Goal: Task Accomplishment & Management: Manage account settings

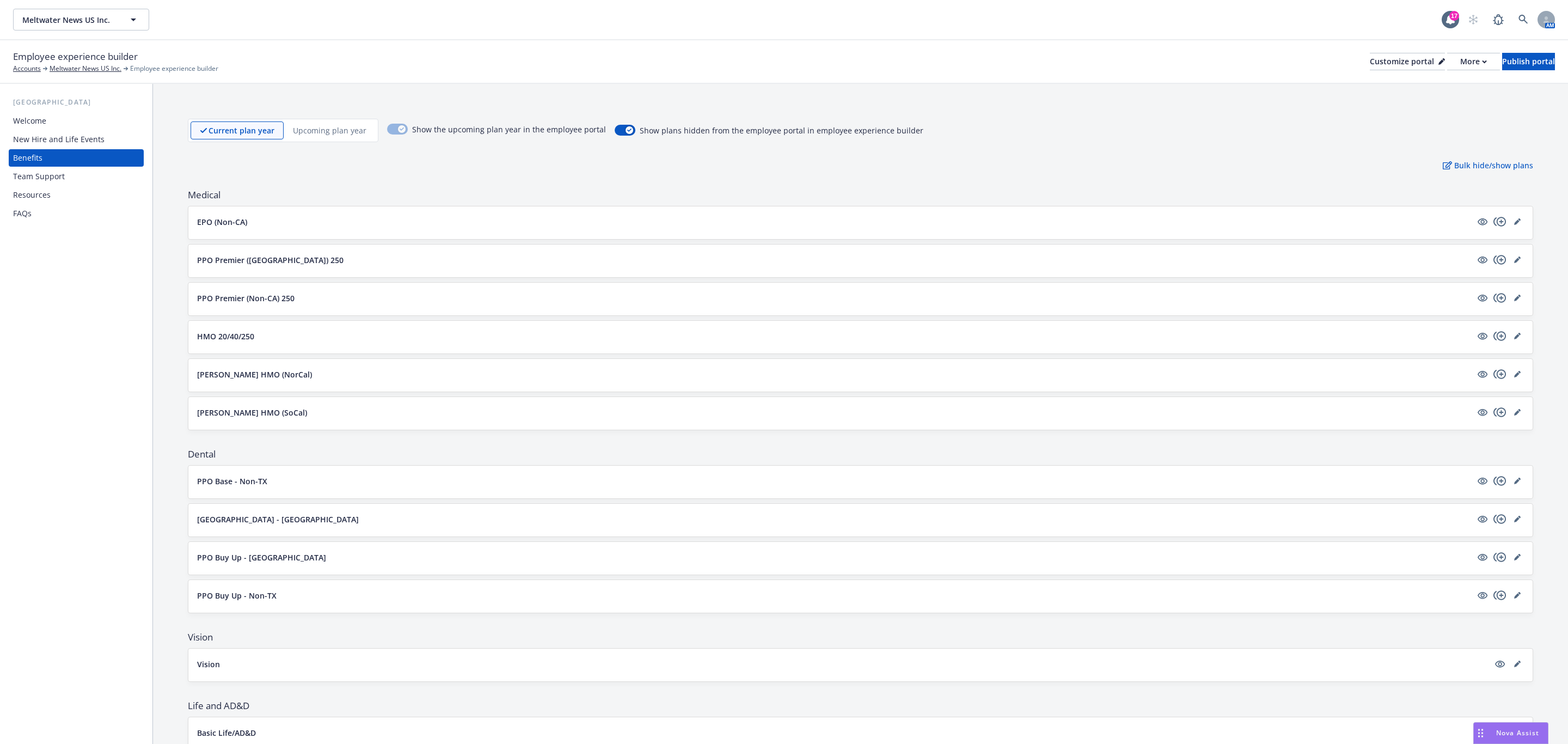
click at [75, 129] on div "Welcome" at bounding box center [76, 121] width 126 height 18
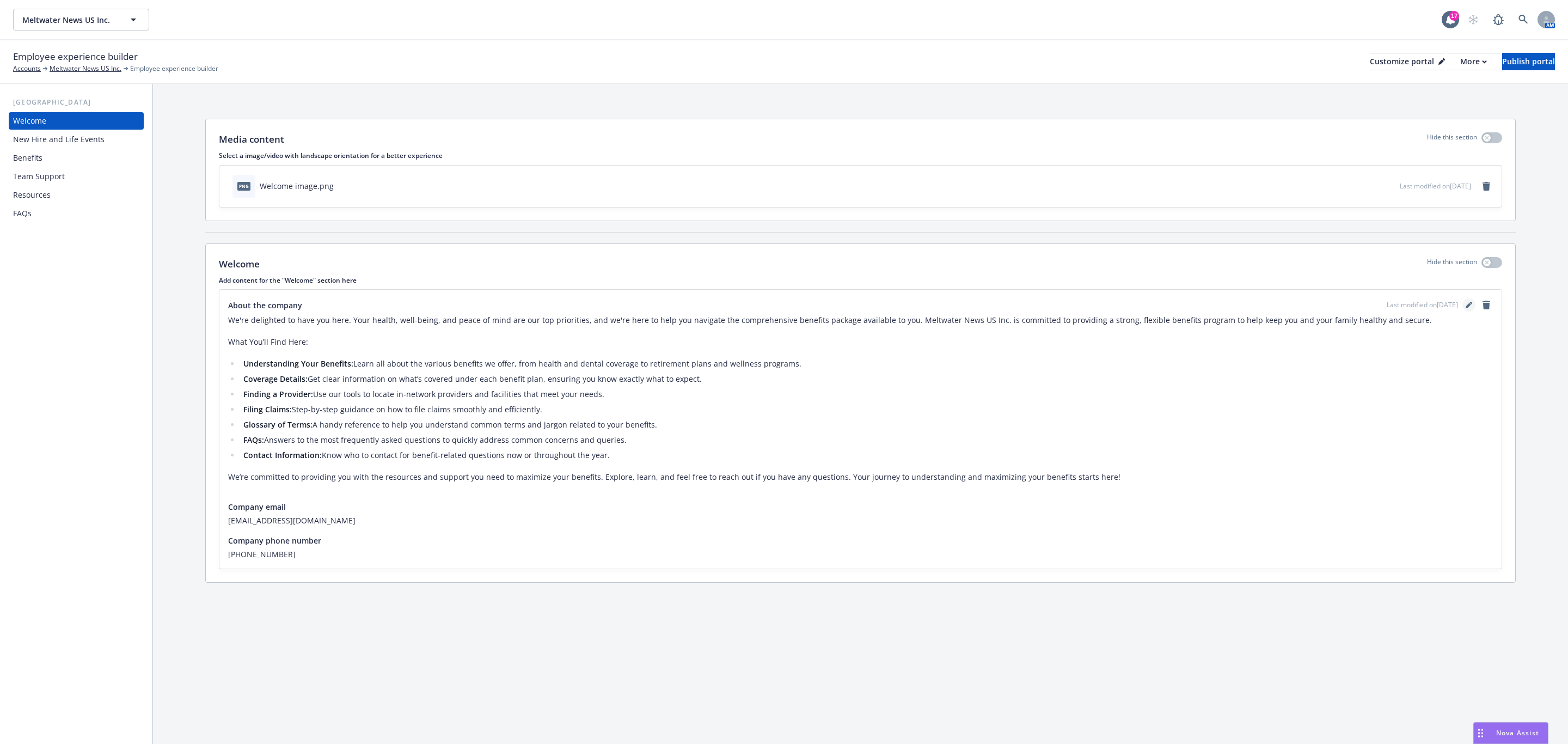
click at [1471, 308] on icon "editPencil" at bounding box center [1469, 305] width 6 height 6
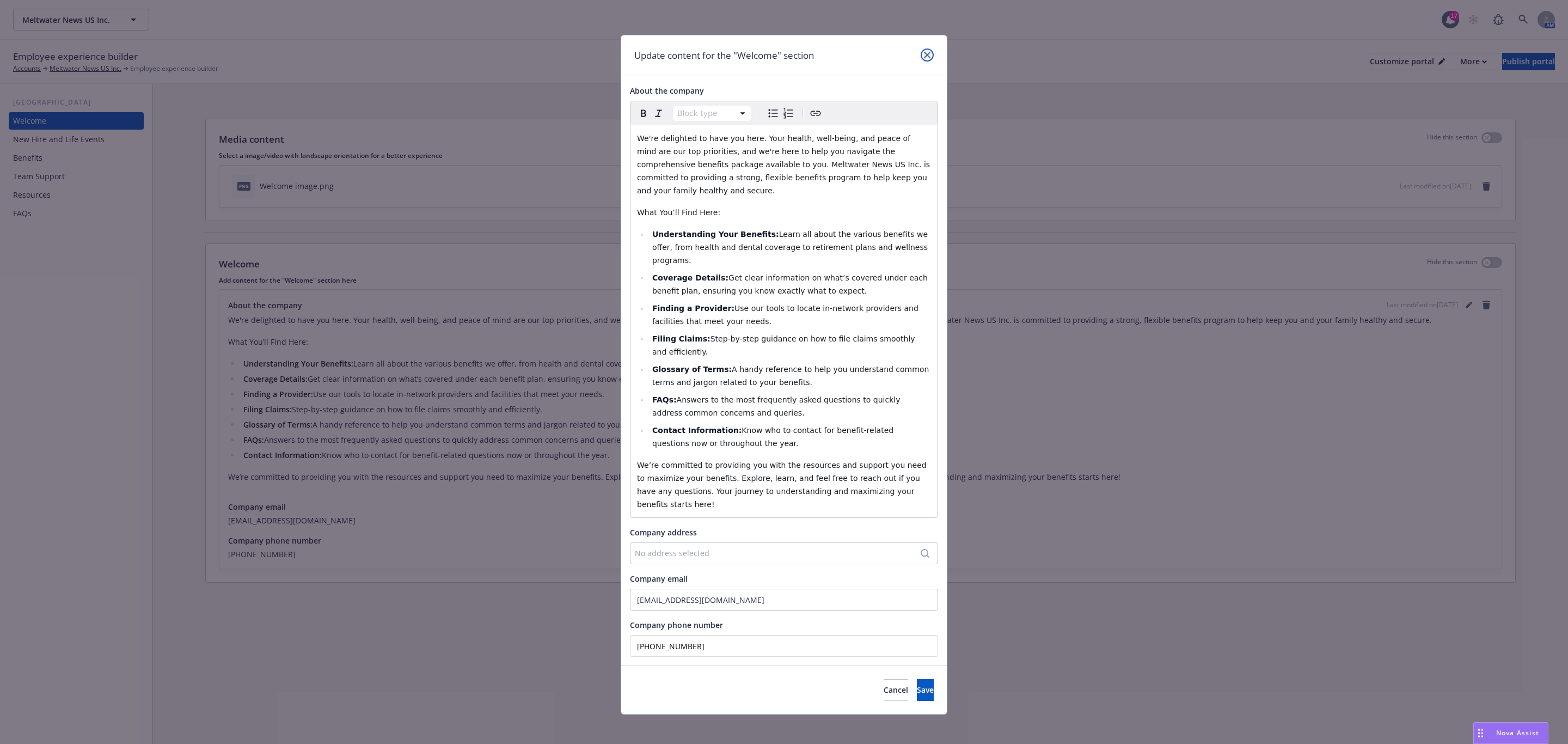
click at [928, 56] on icon "close" at bounding box center [927, 55] width 6 height 6
